Goal: Task Accomplishment & Management: Manage account settings

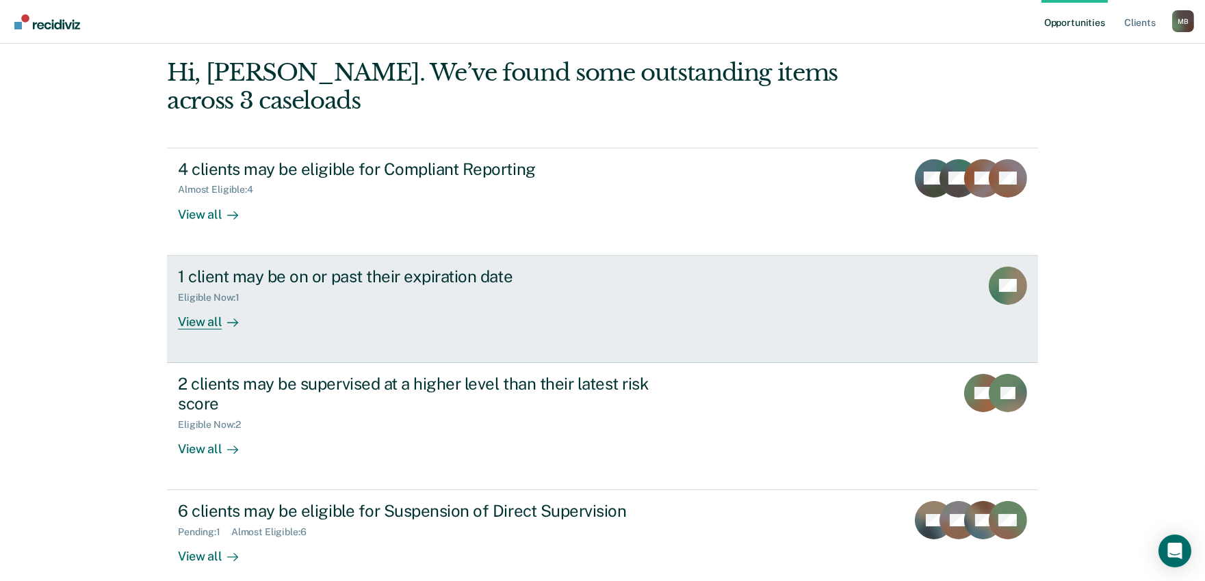
scroll to position [74, 0]
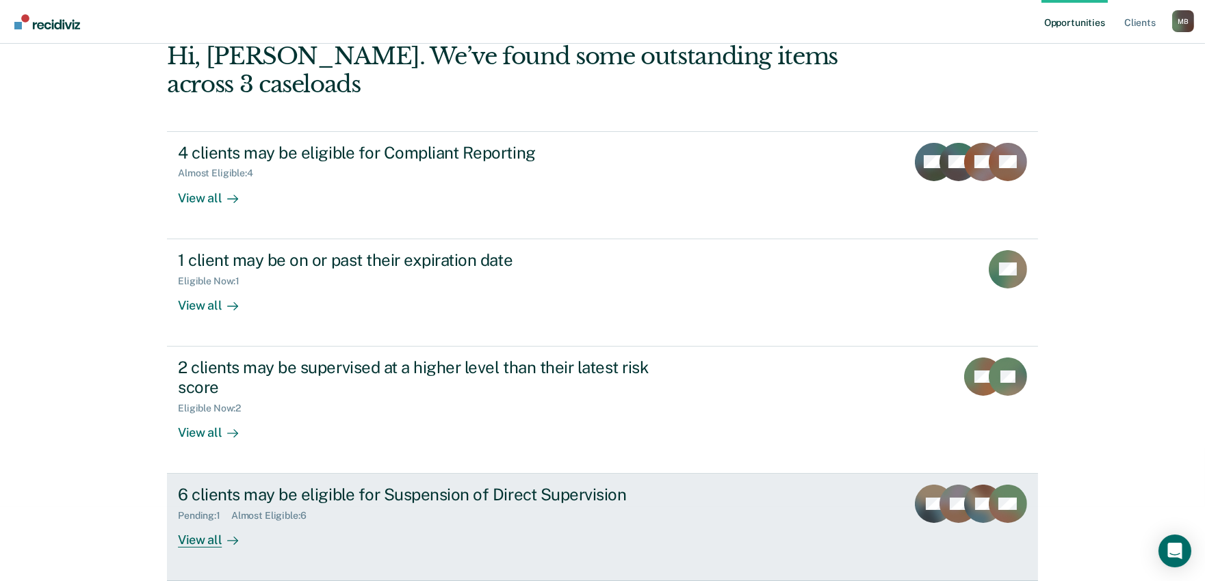
click at [558, 527] on div "6 clients may be eligible for Suspension of Direct Supervision Pending : 1 Almo…" at bounding box center [434, 516] width 513 height 63
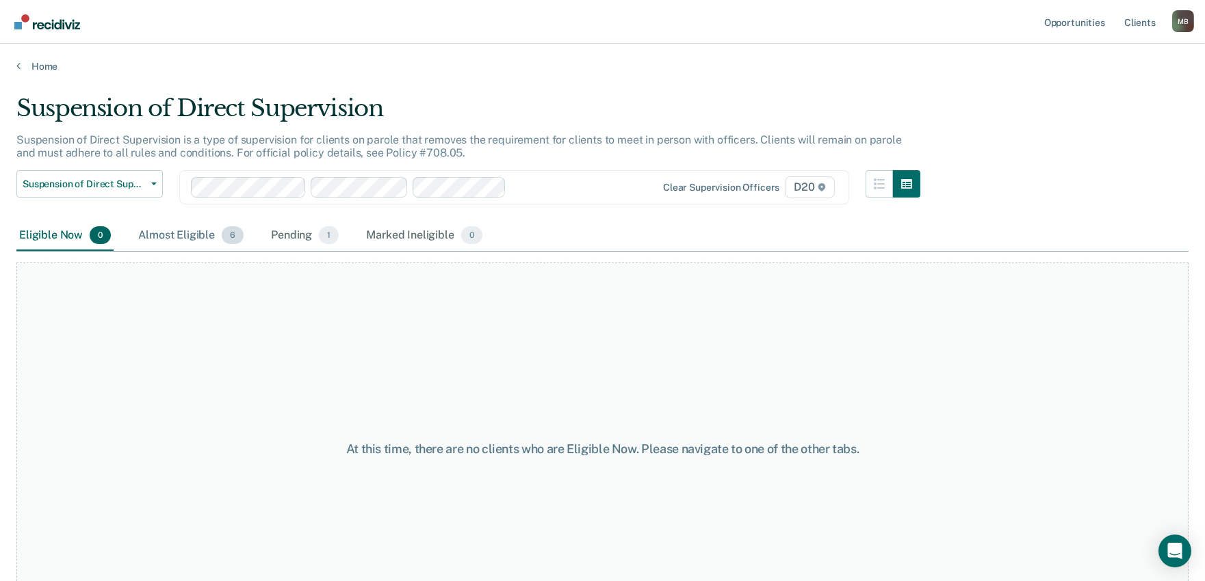
click at [178, 231] on div "Almost Eligible 6" at bounding box center [190, 236] width 111 height 30
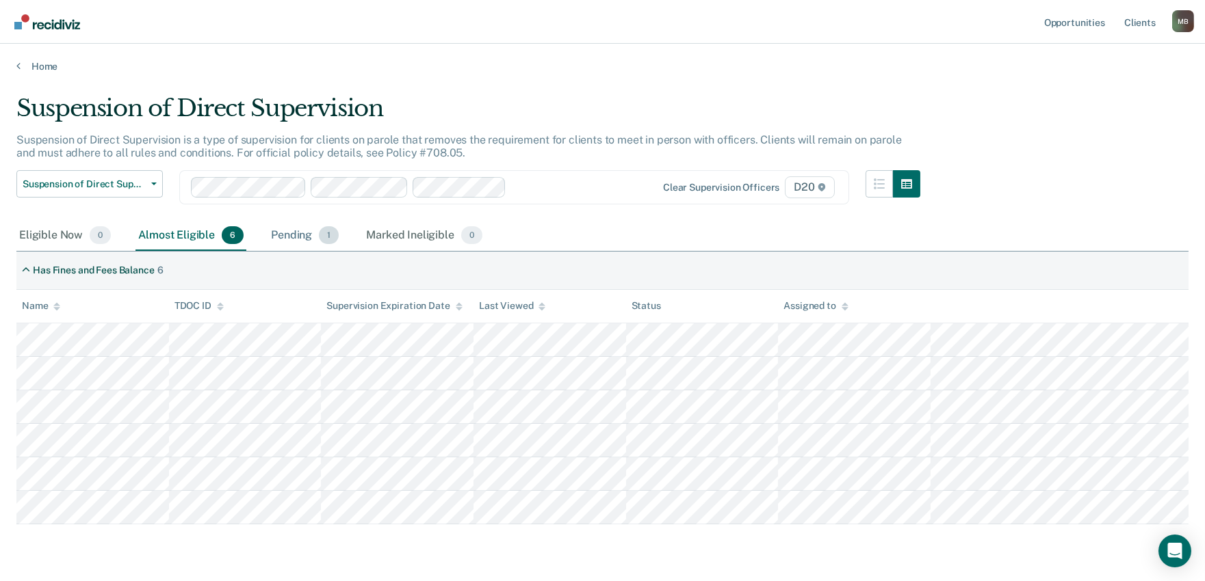
click at [278, 239] on div "Pending 1" at bounding box center [304, 236] width 73 height 30
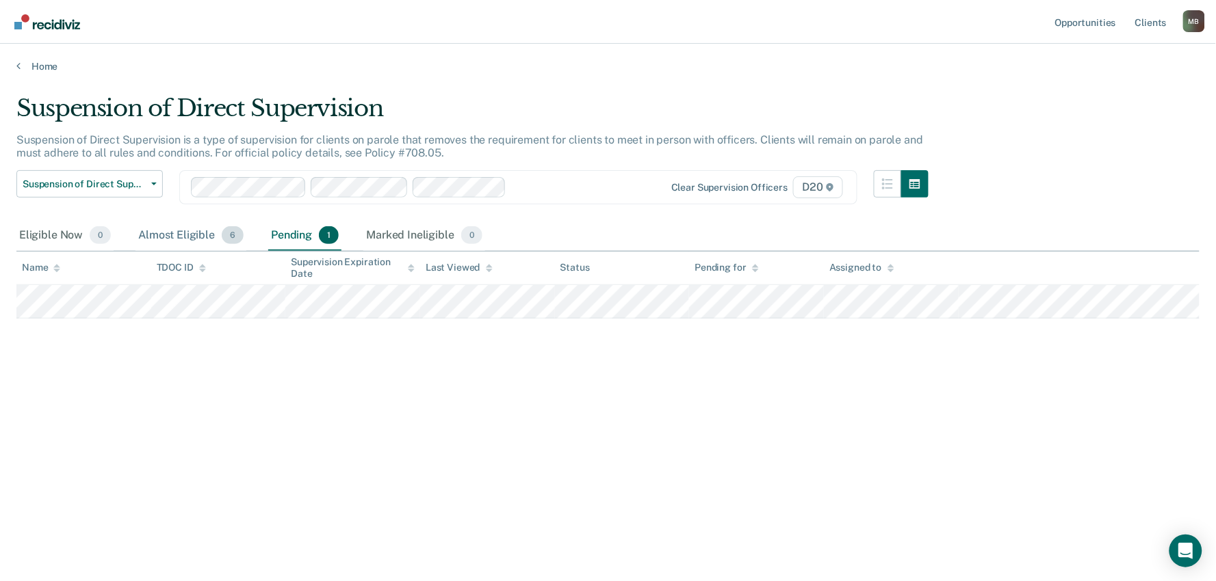
click at [192, 246] on div "Almost Eligible 6" at bounding box center [190, 236] width 111 height 30
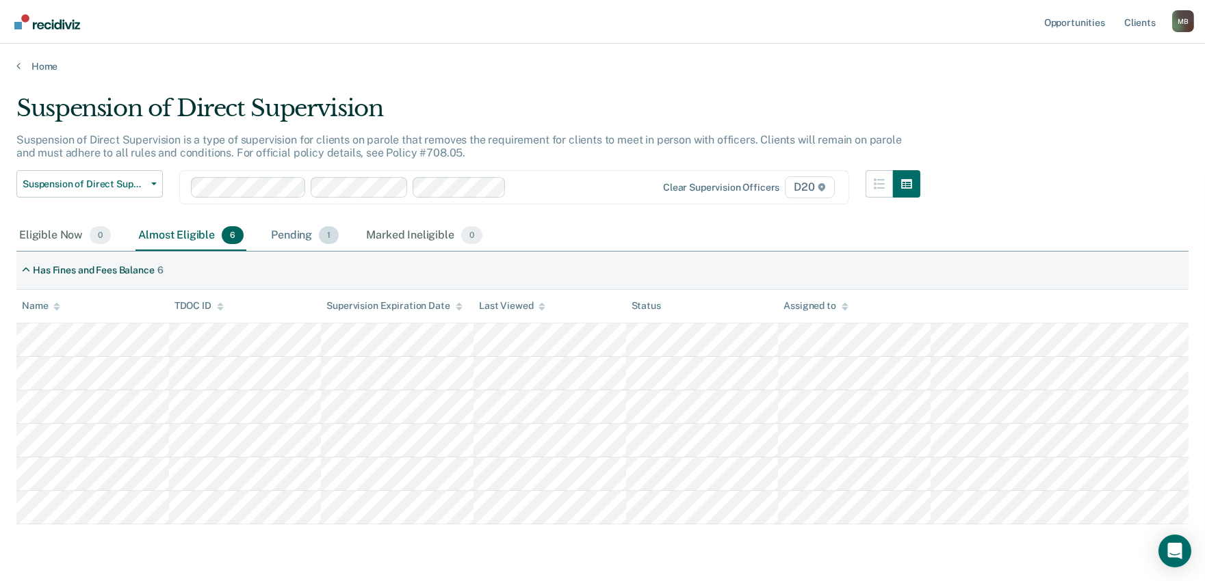
click at [294, 236] on div "Pending 1" at bounding box center [304, 236] width 73 height 30
